Goal: Transaction & Acquisition: Purchase product/service

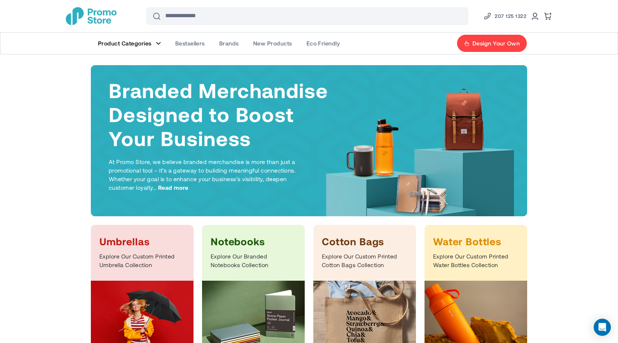
click at [158, 44] on figure "Main Menu" at bounding box center [158, 44] width 5 height 4
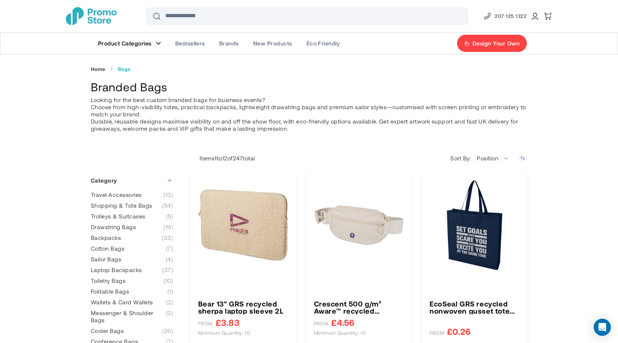
type input "****"
type input "******"
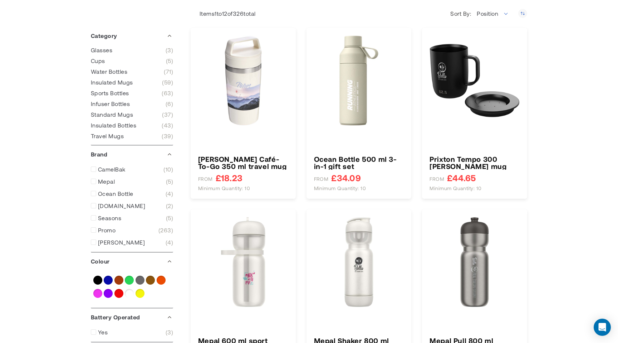
type input "****"
type input "*****"
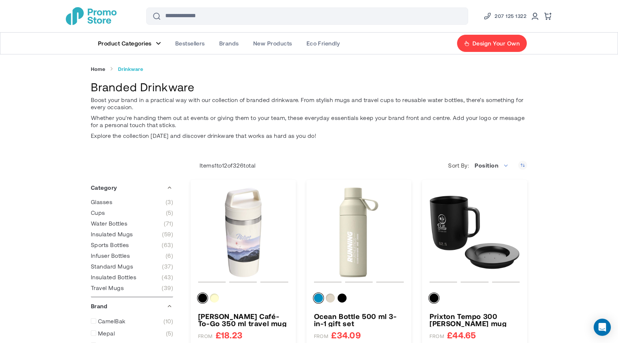
click at [116, 15] on img "store logo" at bounding box center [91, 16] width 51 height 18
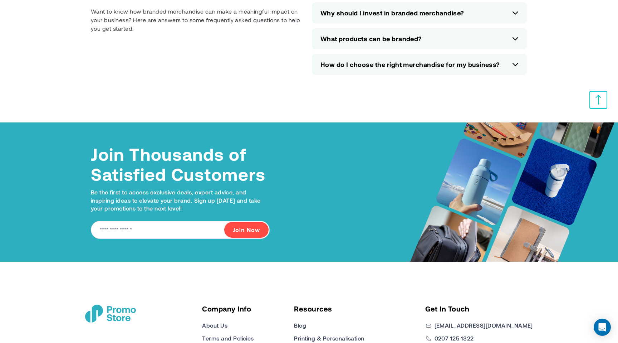
scroll to position [3220, 0]
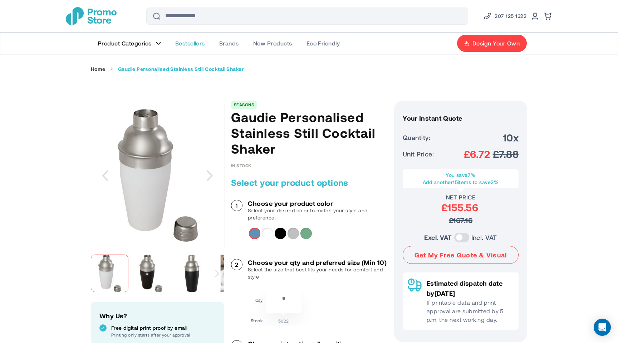
click at [191, 46] on span "Bestsellers" at bounding box center [190, 43] width 30 height 7
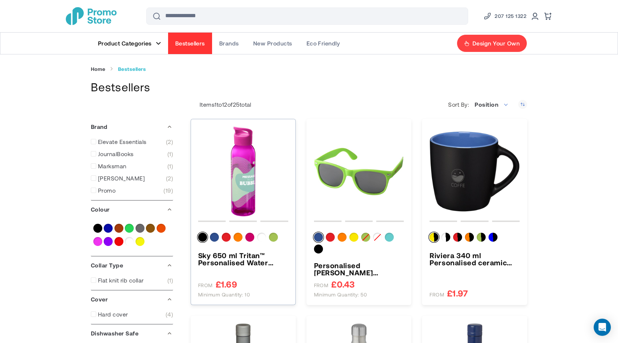
click at [235, 166] on img "Sky 650 ml Tritan™ Personalised Water Bottle" at bounding box center [243, 171] width 90 height 90
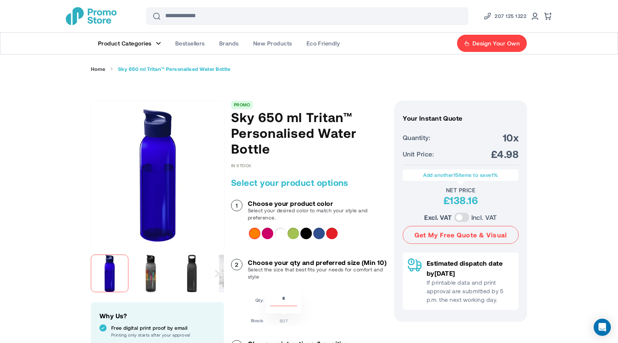
click at [89, 12] on img "store logo" at bounding box center [91, 16] width 51 height 18
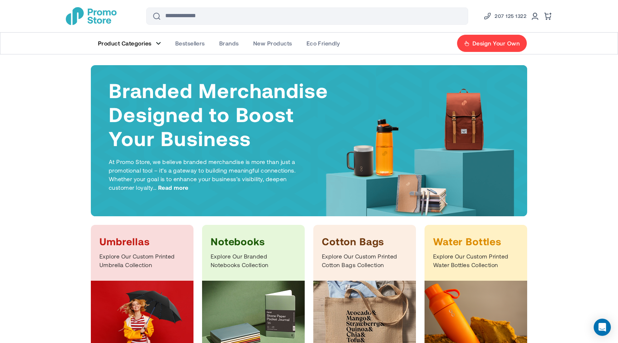
click at [157, 43] on figure "Main Menu" at bounding box center [158, 44] width 5 height 4
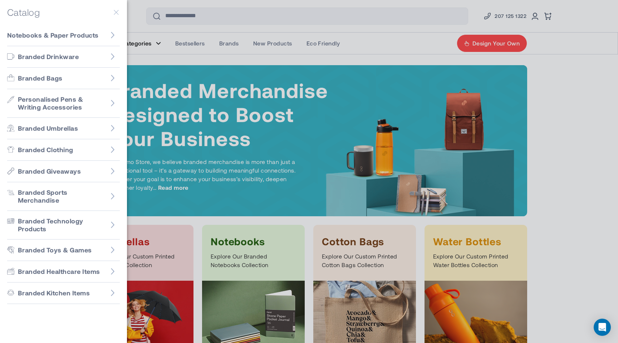
click at [186, 60] on div at bounding box center [309, 171] width 618 height 343
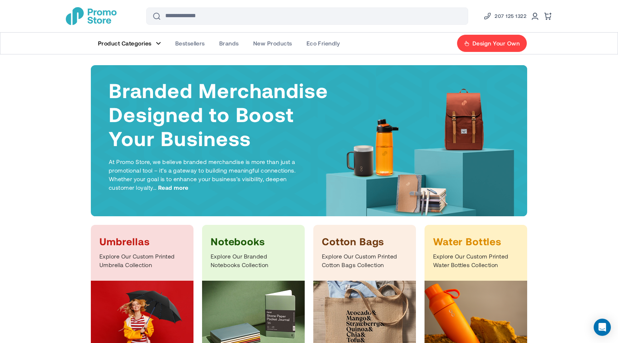
scroll to position [10, 0]
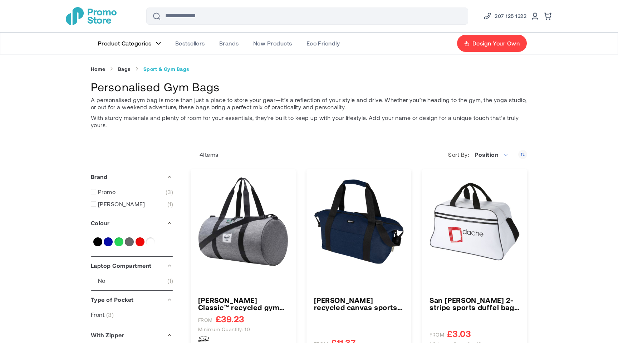
type input "****"
type input "*****"
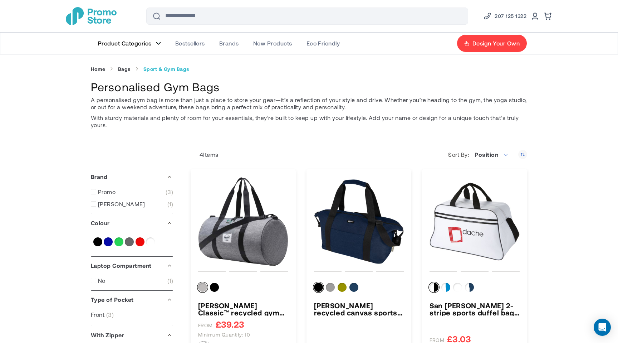
click at [157, 44] on figure "Main Menu" at bounding box center [158, 44] width 5 height 4
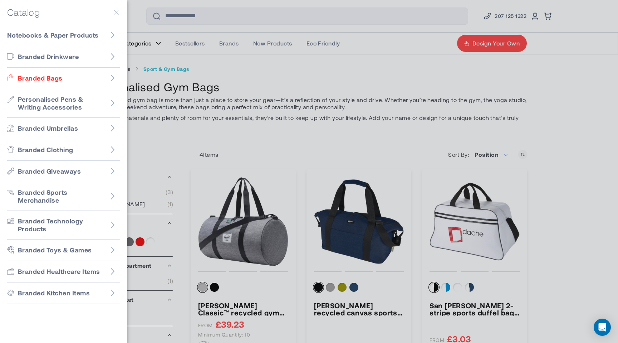
click at [164, 36] on div at bounding box center [309, 171] width 618 height 343
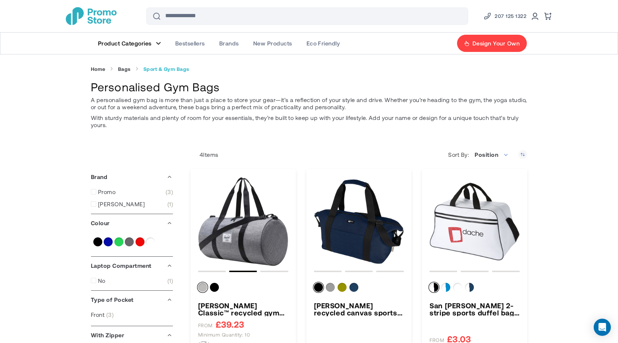
click at [100, 12] on img "store logo" at bounding box center [91, 16] width 51 height 18
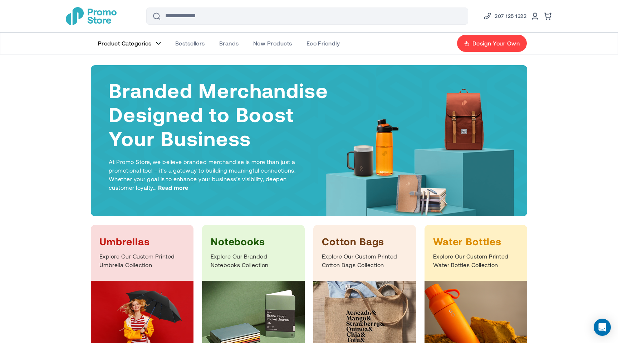
click at [159, 44] on figure "Main Menu" at bounding box center [158, 44] width 5 height 4
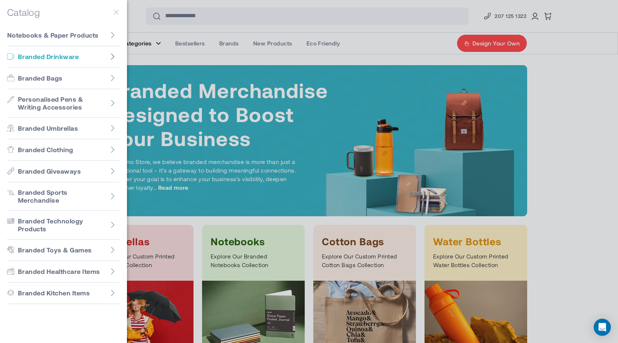
click at [113, 57] on icon "Go to Branded Drinkware" at bounding box center [113, 56] width 4 height 6
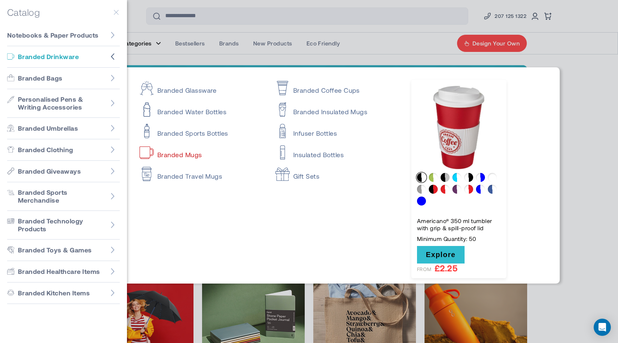
click at [196, 156] on link "Branded Mugs" at bounding box center [201, 151] width 123 height 14
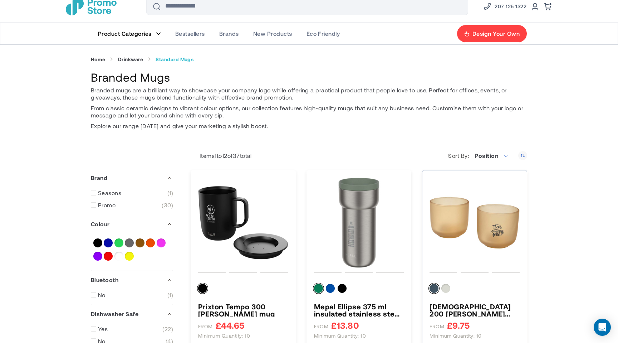
scroll to position [9, 0]
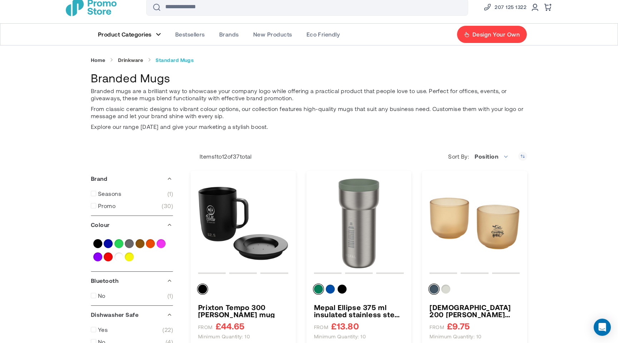
click at [125, 59] on link "Drinkware" at bounding box center [130, 60] width 25 height 6
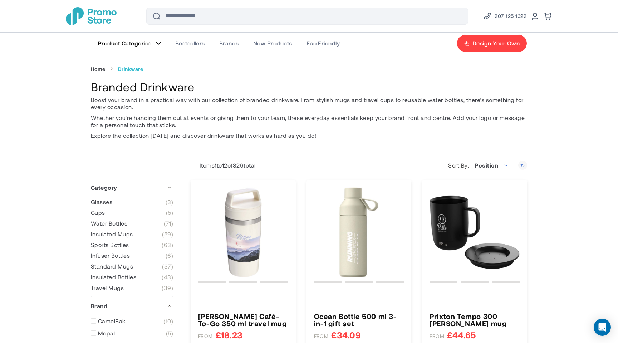
type input "****"
type input "*****"
click at [99, 70] on link "Home" at bounding box center [98, 69] width 15 height 6
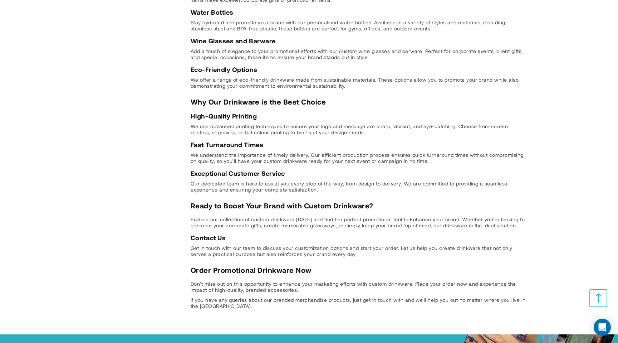
scroll to position [1336, 0]
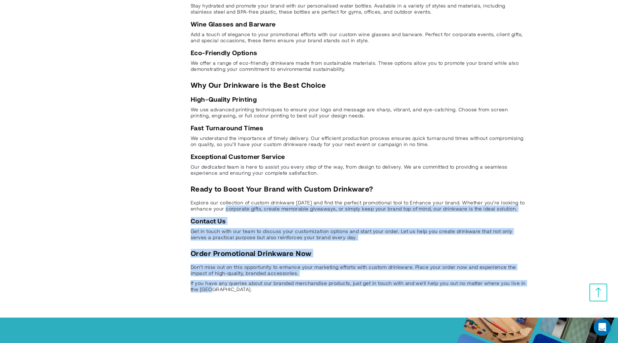
drag, startPoint x: 267, startPoint y: 279, endPoint x: 229, endPoint y: 198, distance: 89.3
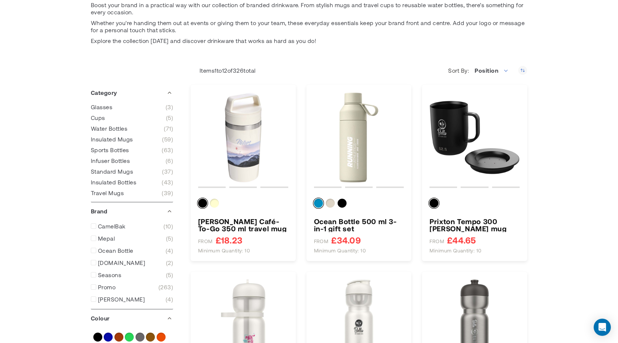
scroll to position [0, 0]
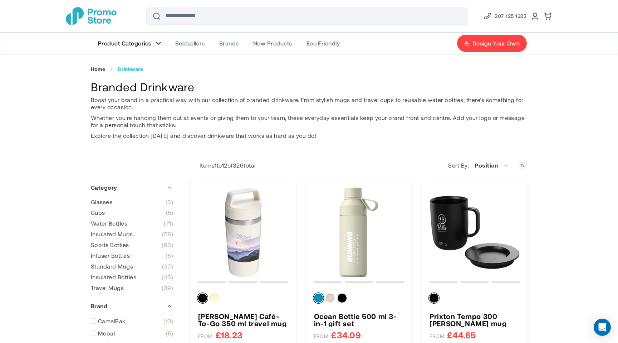
click at [92, 20] on img "store logo" at bounding box center [91, 16] width 51 height 18
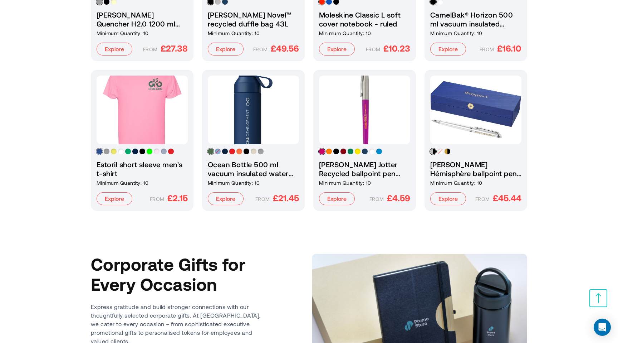
scroll to position [1261, 0]
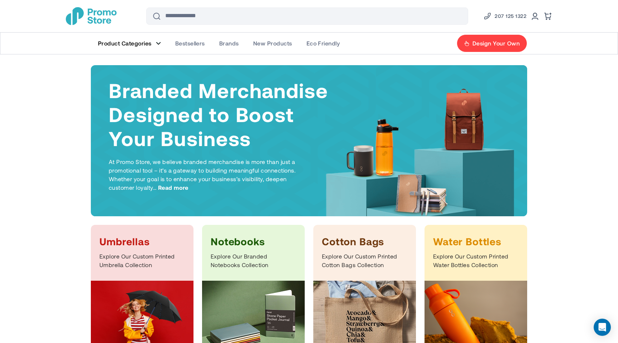
click at [148, 43] on span "Product Categories" at bounding box center [125, 43] width 54 height 7
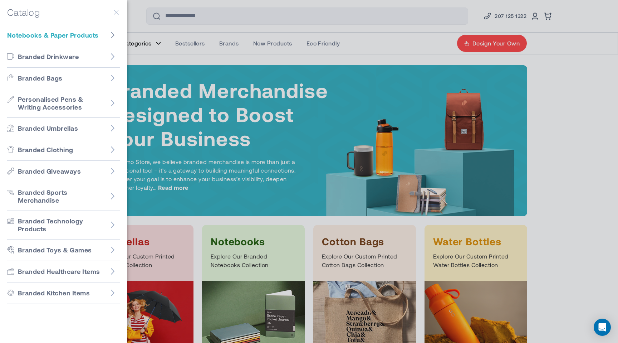
click at [111, 36] on icon "Go to Notebooks & Paper Products" at bounding box center [112, 34] width 7 height 7
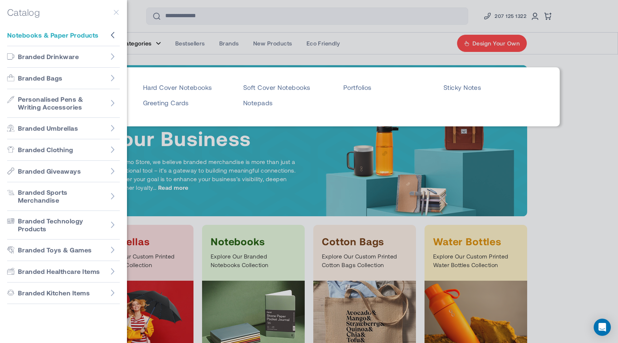
click at [264, 92] on div "Soft Cover Notebooks" at bounding box center [293, 90] width 100 height 15
click at [267, 91] on link "Soft Cover Notebooks" at bounding box center [287, 87] width 88 height 8
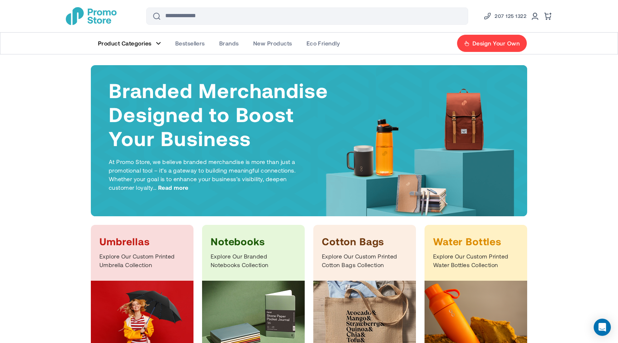
scroll to position [1, 0]
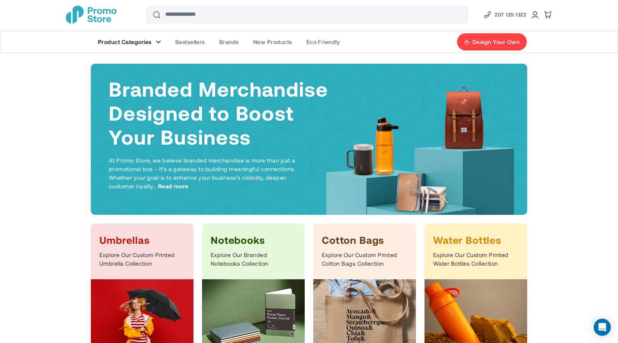
click at [156, 42] on figure "Main Menu" at bounding box center [158, 42] width 5 height 4
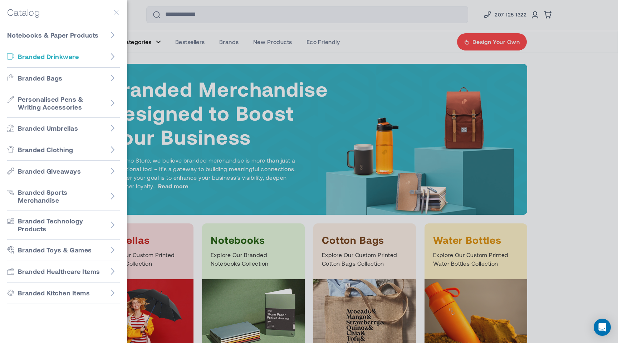
click at [88, 58] on p "Branded Drinkware" at bounding box center [55, 57] width 75 height 8
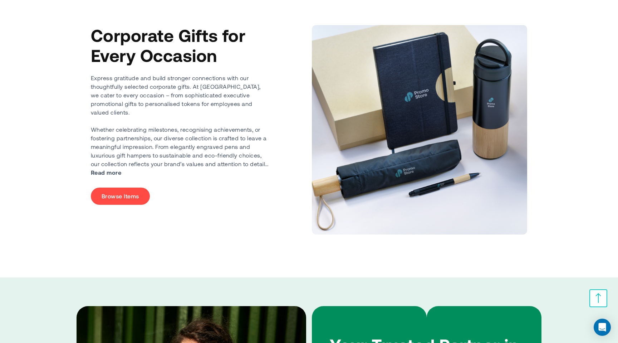
scroll to position [1600, 0]
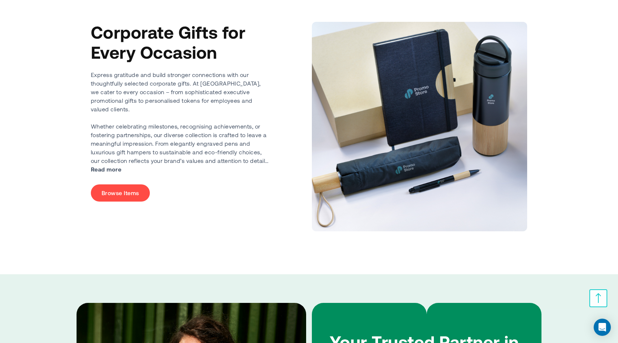
click at [152, 213] on div "Corporate Gifts for Every Occasion Express gratitude and build stronger connect…" at bounding box center [180, 126] width 179 height 209
click at [129, 185] on link "Browse Items" at bounding box center [120, 192] width 59 height 17
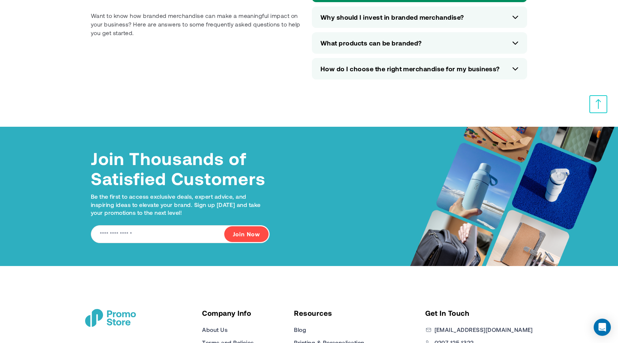
scroll to position [3220, 0]
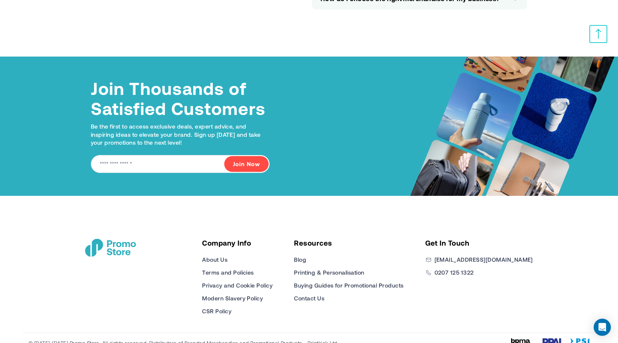
click at [349, 203] on div "Company Info About Us Terms and Policies Privacy and Cookie Policy Modern Slave…" at bounding box center [309, 264] width 465 height 137
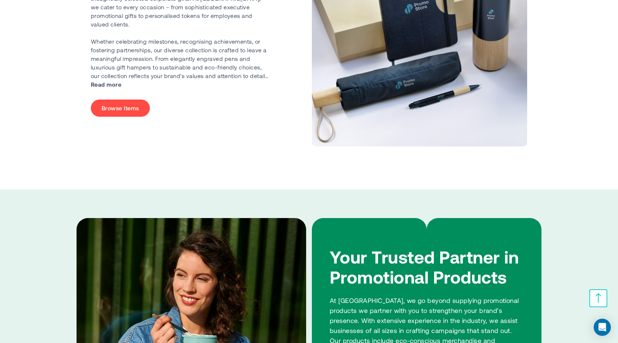
scroll to position [1263, 0]
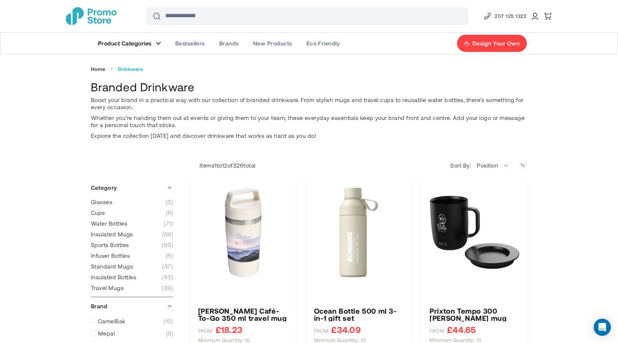
type input "****"
type input "*****"
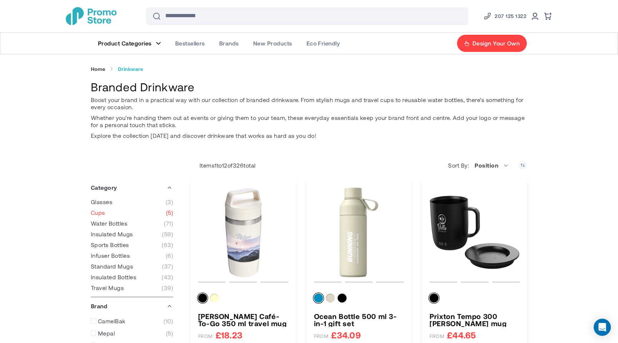
click at [100, 213] on span "Cups" at bounding box center [98, 212] width 14 height 7
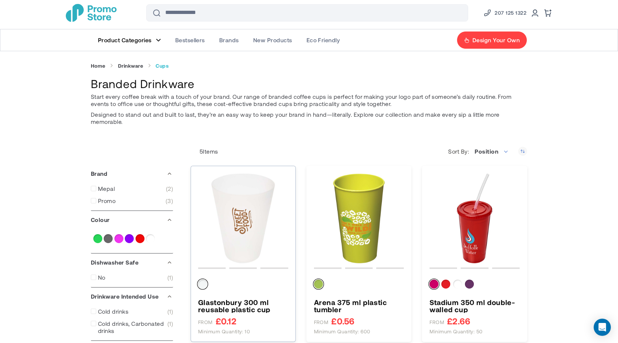
scroll to position [1, 0]
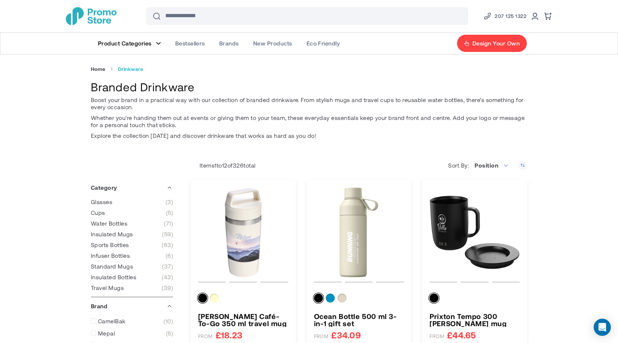
click at [101, 11] on img "store logo" at bounding box center [91, 16] width 51 height 18
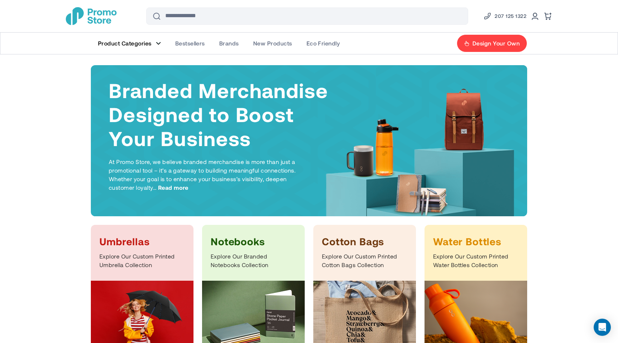
click at [151, 44] on span "Product Categories" at bounding box center [125, 43] width 54 height 7
click at [158, 45] on link "Product Categories" at bounding box center [129, 43] width 77 height 21
click at [133, 40] on span "Product Categories" at bounding box center [125, 43] width 54 height 7
click at [152, 42] on link "Product Categories" at bounding box center [129, 43] width 77 height 21
click at [74, 9] on img "store logo" at bounding box center [91, 16] width 51 height 18
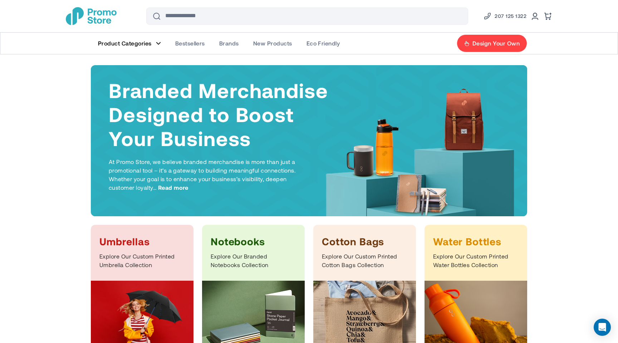
click at [156, 42] on figure "Main Menu" at bounding box center [158, 44] width 5 height 4
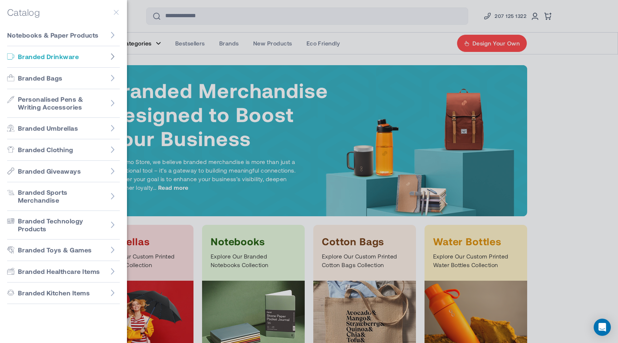
click at [112, 56] on icon "Go to Branded Drinkware" at bounding box center [112, 56] width 7 height 7
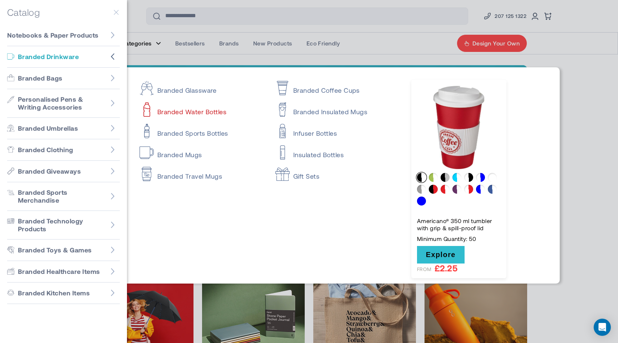
click at [181, 111] on link "Branded Water Bottles" at bounding box center [201, 108] width 123 height 14
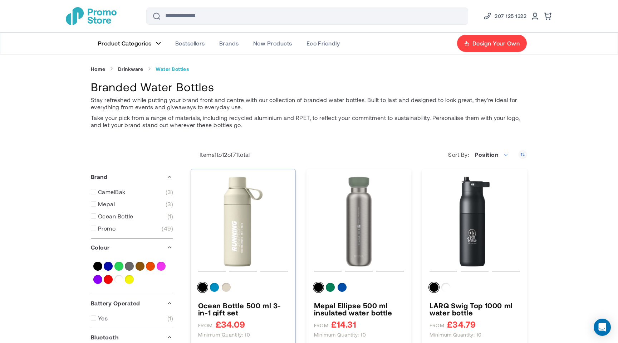
click at [236, 237] on img "Ocean Bottle 500 ml 3-in-1 gift set" at bounding box center [243, 221] width 90 height 90
click at [88, 19] on img "store logo" at bounding box center [91, 16] width 51 height 18
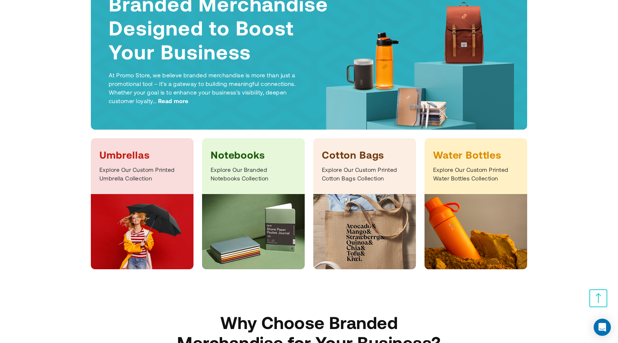
scroll to position [92, 0]
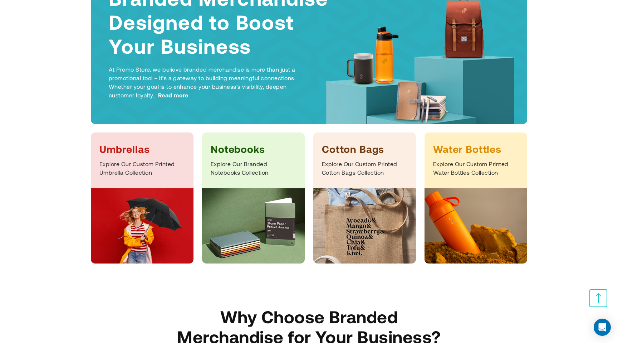
click at [340, 146] on h3 "Cotton Bags" at bounding box center [365, 148] width 86 height 13
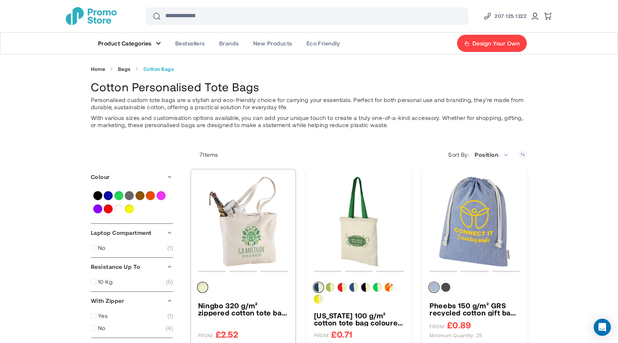
click at [243, 232] on img "Ningbo 320 g/m² zippered cotton tote bag 15L" at bounding box center [243, 221] width 90 height 90
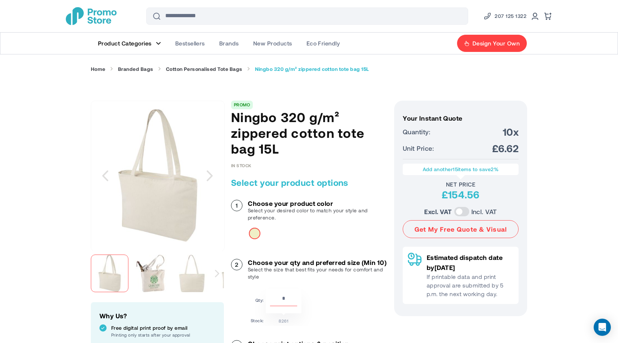
click at [146, 270] on img "Ningbo 320 g/m² zippered cotton tote bag 15L" at bounding box center [151, 273] width 38 height 38
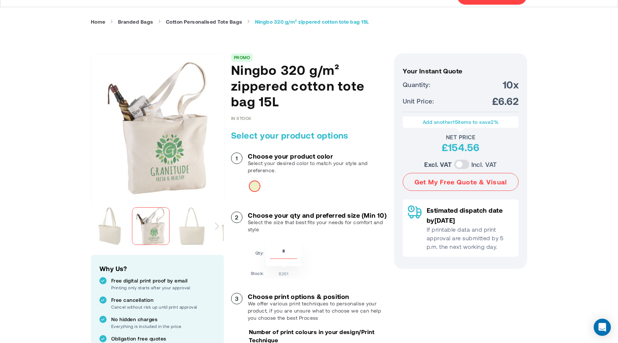
scroll to position [47, 0]
drag, startPoint x: 501, startPoint y: 83, endPoint x: 525, endPoint y: 83, distance: 24.0
click at [525, 83] on div "Your Instant Quote Unit Price: £6.62 Your Instant Quote Quantity: 10x Unit Pric…" at bounding box center [460, 161] width 133 height 215
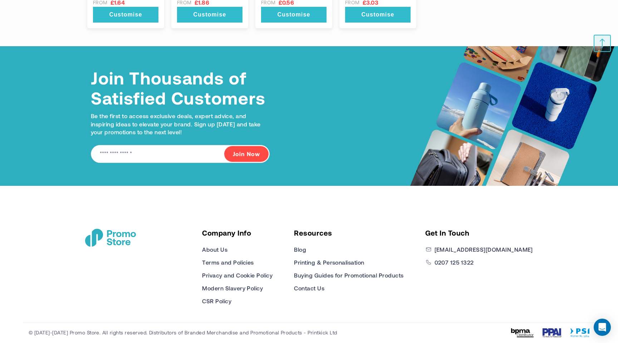
scroll to position [1049, 0]
